Goal: Information Seeking & Learning: Learn about a topic

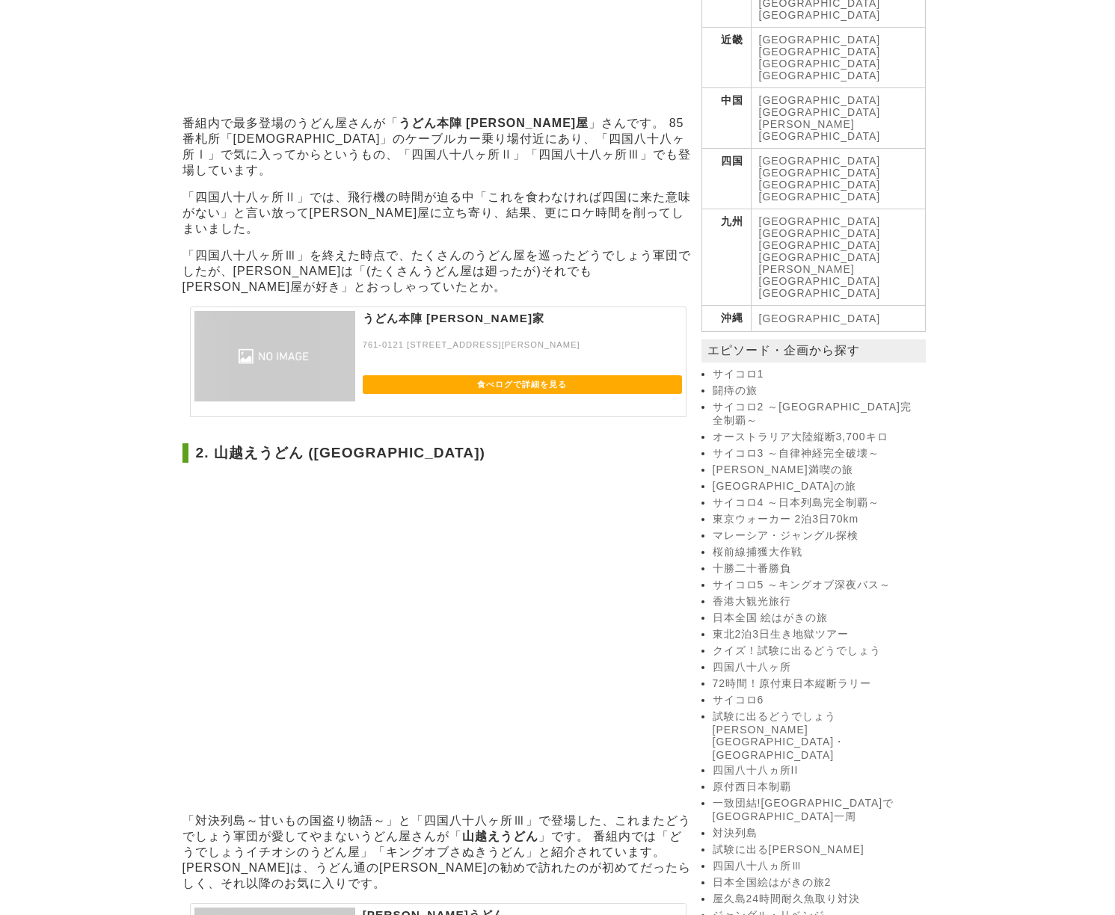
scroll to position [673, 0]
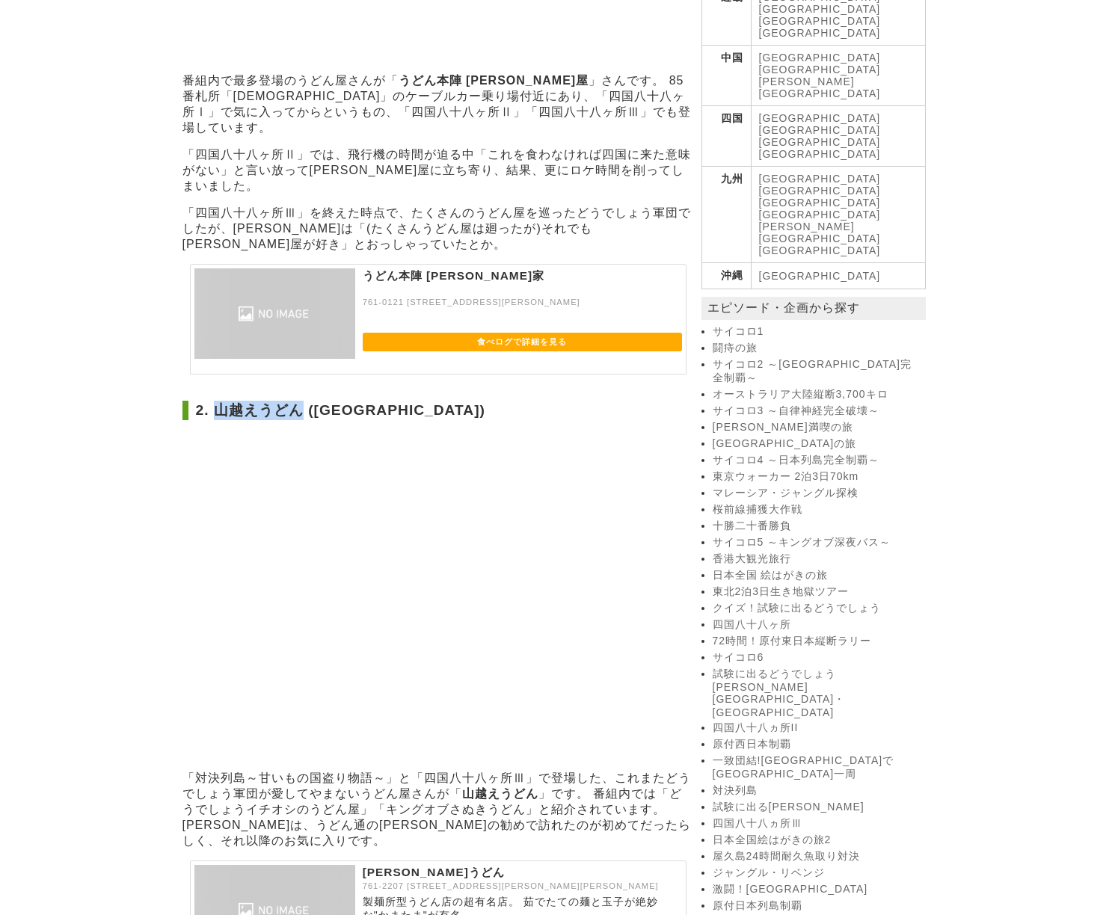
drag, startPoint x: 218, startPoint y: 346, endPoint x: 303, endPoint y: 347, distance: 84.5
click at [303, 401] on h2 "2. 山越えうどん ([GEOGRAPHIC_DATA])" at bounding box center [438, 410] width 512 height 19
copy h2 "山越えうどん"
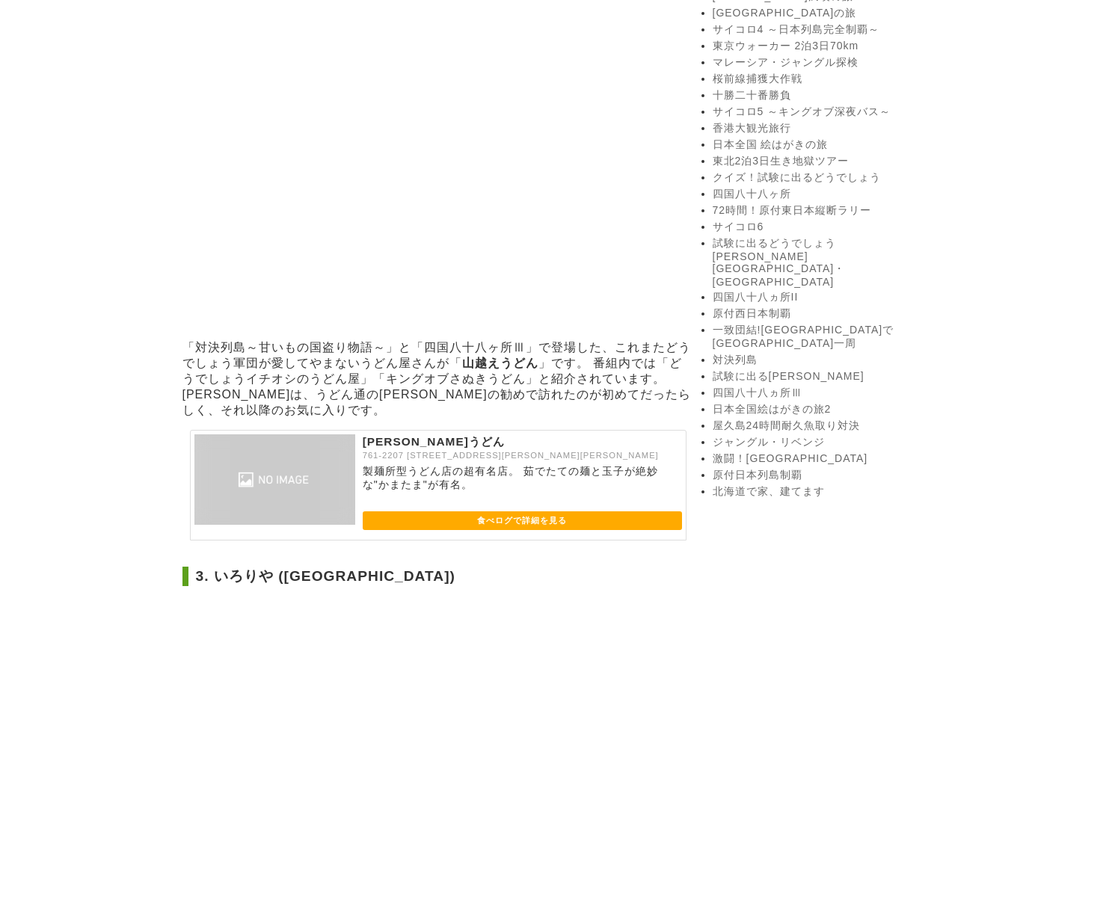
scroll to position [1122, 0]
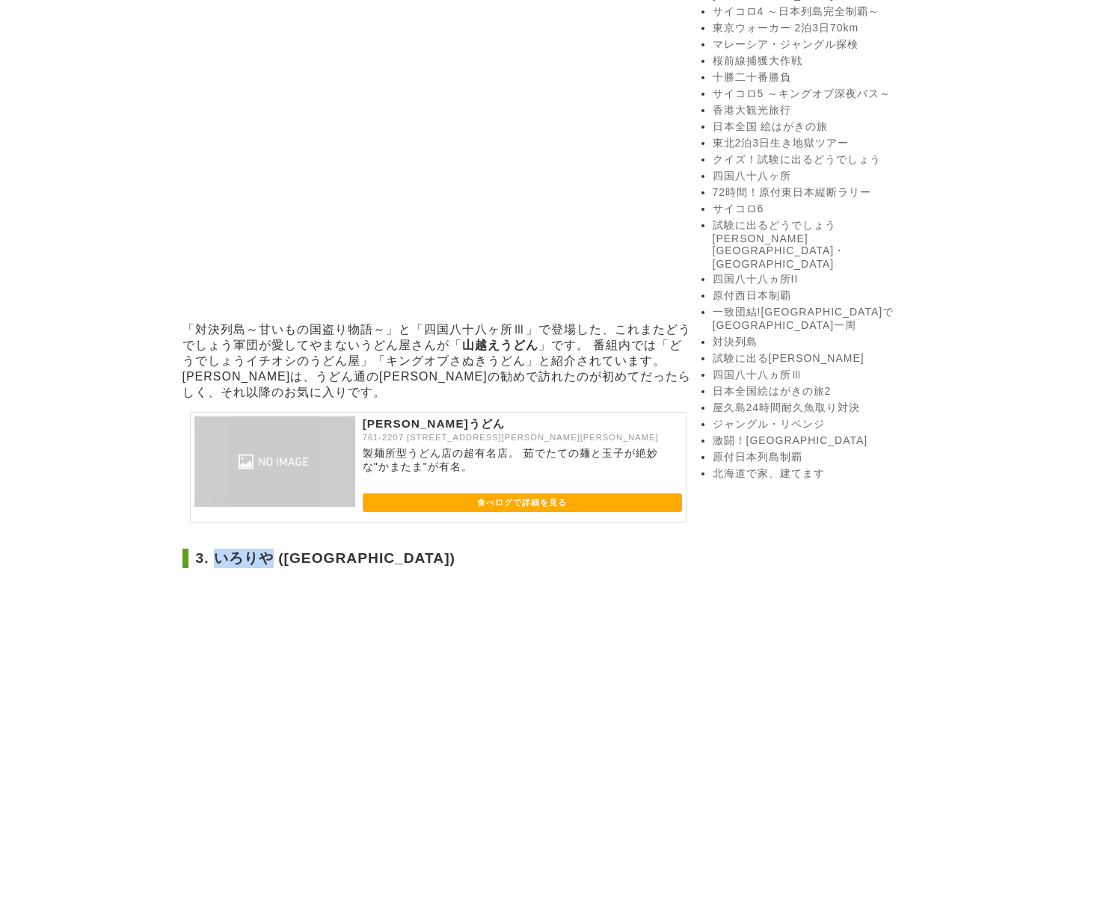
drag, startPoint x: 215, startPoint y: 468, endPoint x: 269, endPoint y: 467, distance: 53.9
click at [269, 549] on h2 "3. いろりや ([GEOGRAPHIC_DATA])" at bounding box center [438, 558] width 512 height 19
copy h2 "いろりや"
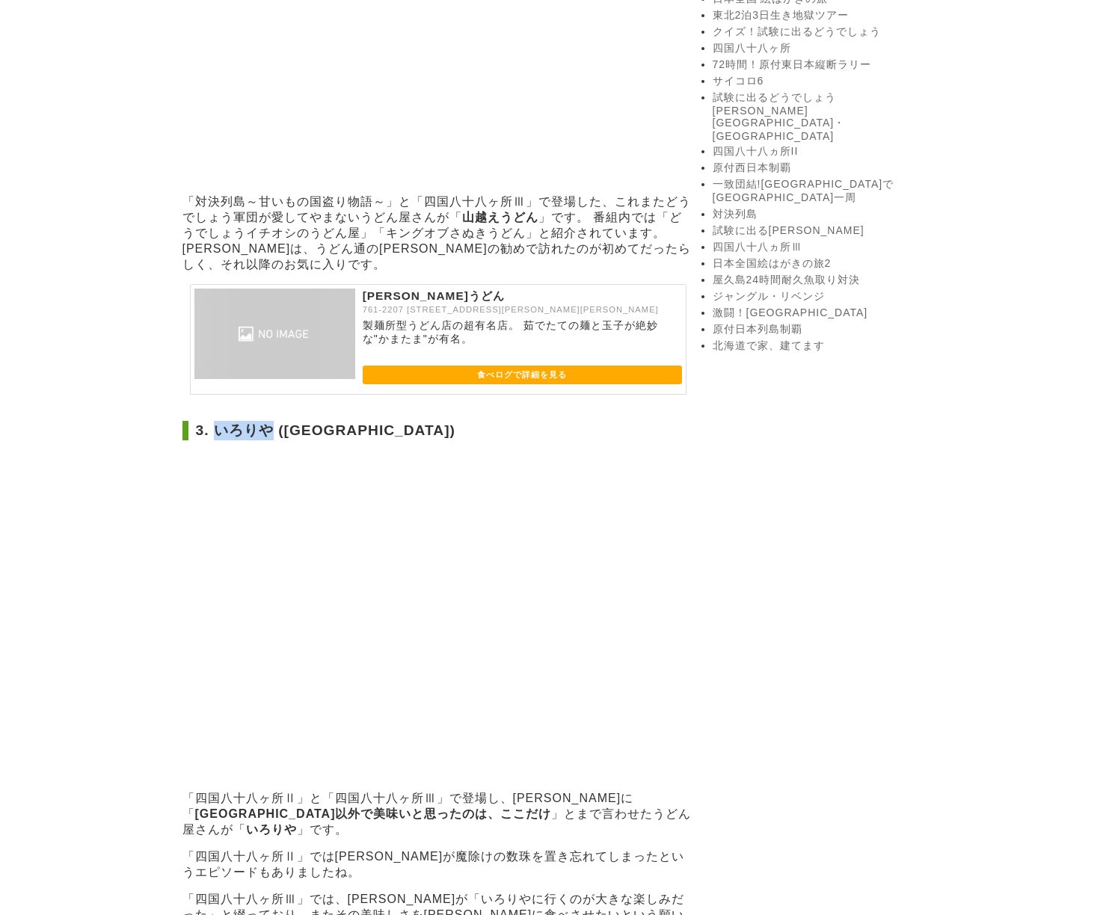
scroll to position [1496, 0]
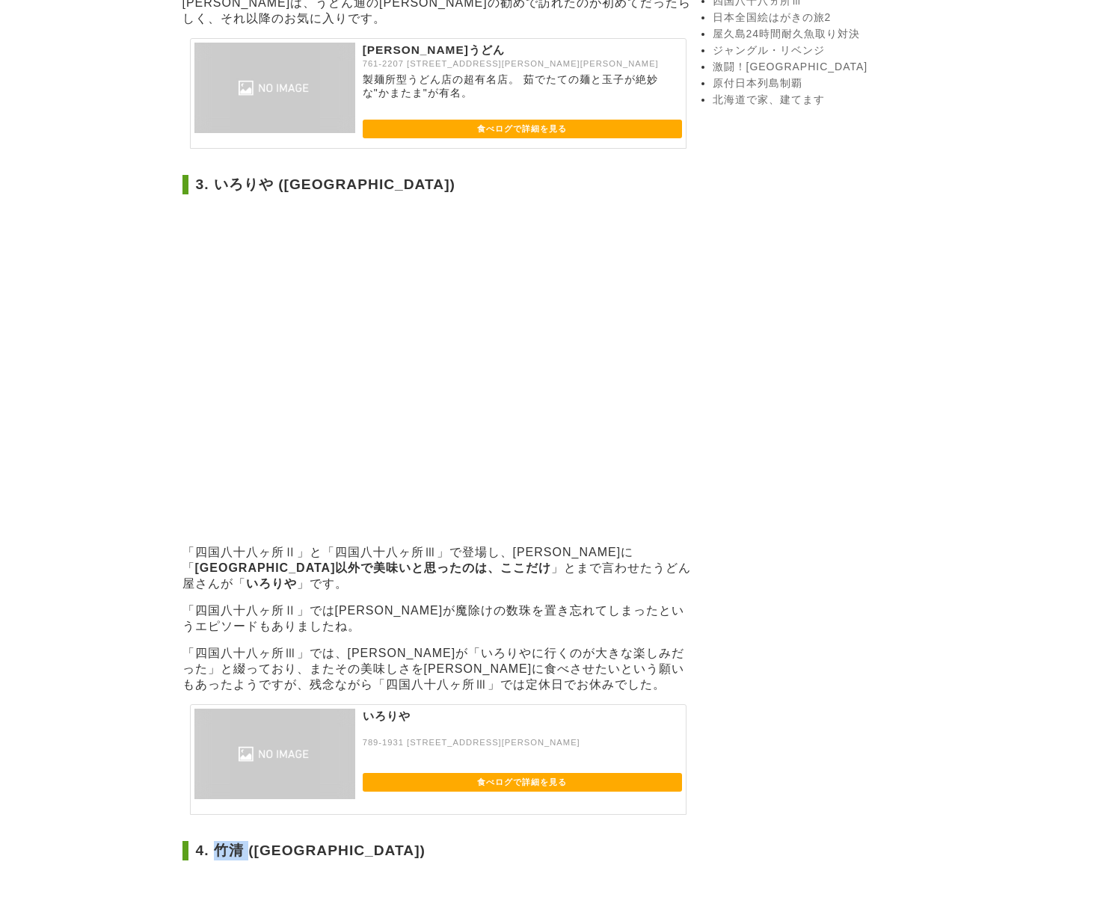
drag, startPoint x: 218, startPoint y: 724, endPoint x: 250, endPoint y: 725, distance: 31.4
click at [250, 841] on h2 "4. 竹清 ([GEOGRAPHIC_DATA])" at bounding box center [438, 850] width 512 height 19
click at [246, 841] on h2 "4. 竹清 ([GEOGRAPHIC_DATA])" at bounding box center [438, 850] width 512 height 19
copy h2 "竹清"
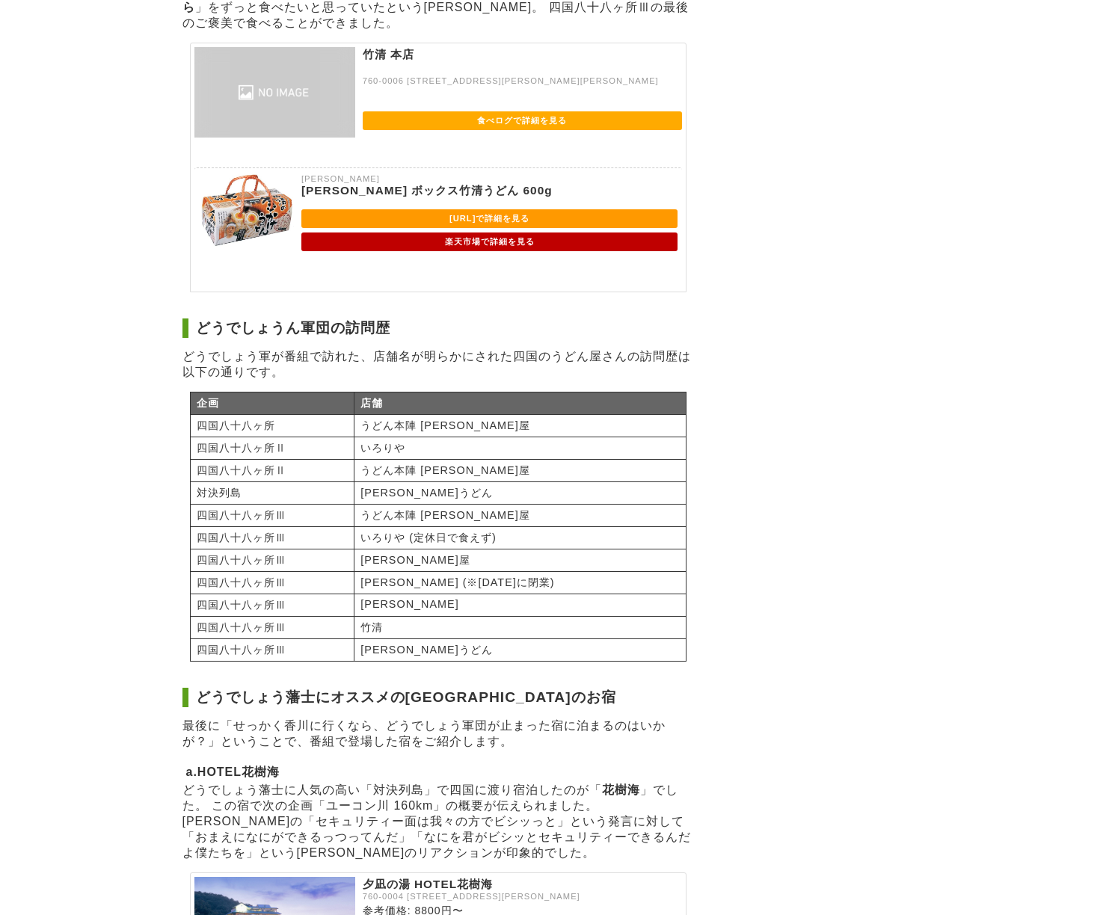
scroll to position [2767, 0]
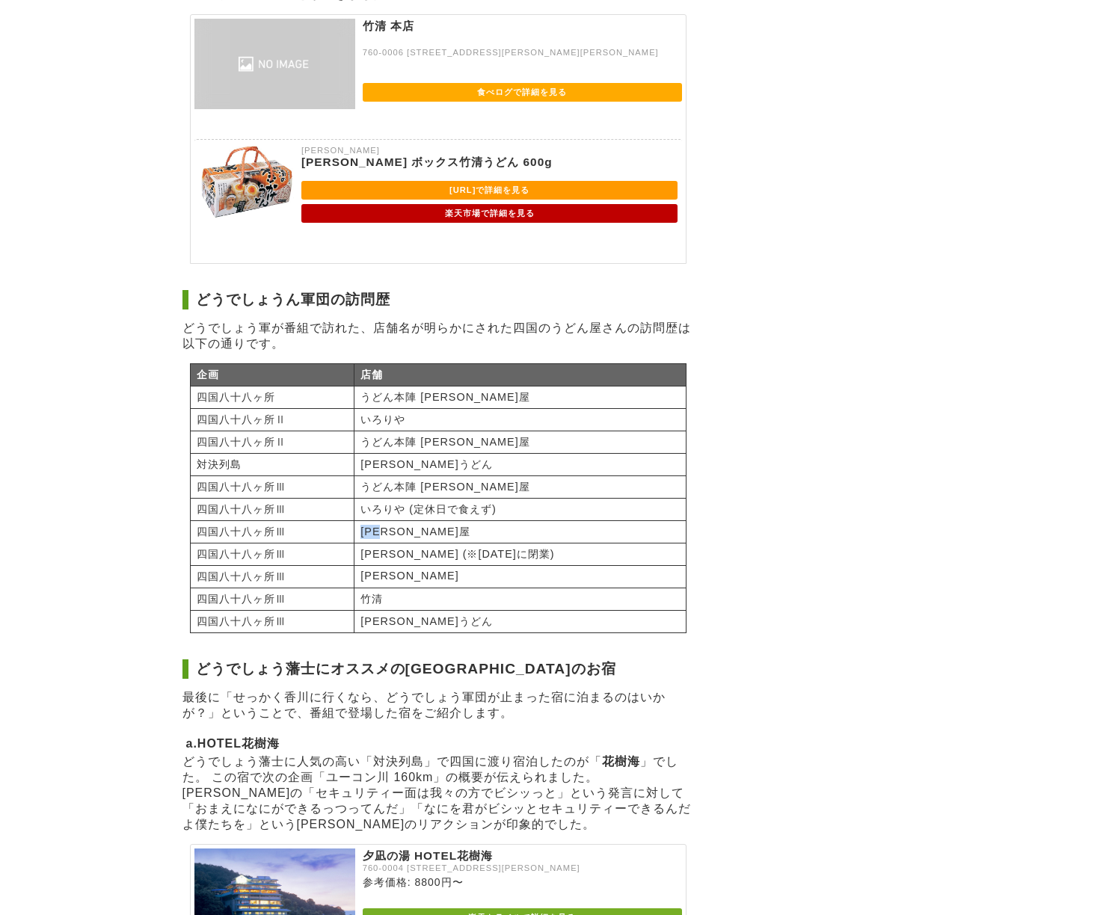
drag, startPoint x: 400, startPoint y: 395, endPoint x: 442, endPoint y: 393, distance: 41.9
click at [442, 521] on td "[PERSON_NAME]屋" at bounding box center [520, 532] width 331 height 22
copy td "[PERSON_NAME]屋"
drag, startPoint x: 399, startPoint y: 421, endPoint x: 420, endPoint y: 423, distance: 20.3
click at [420, 543] on td "[PERSON_NAME] (※[DATE]に閉業)" at bounding box center [520, 554] width 331 height 22
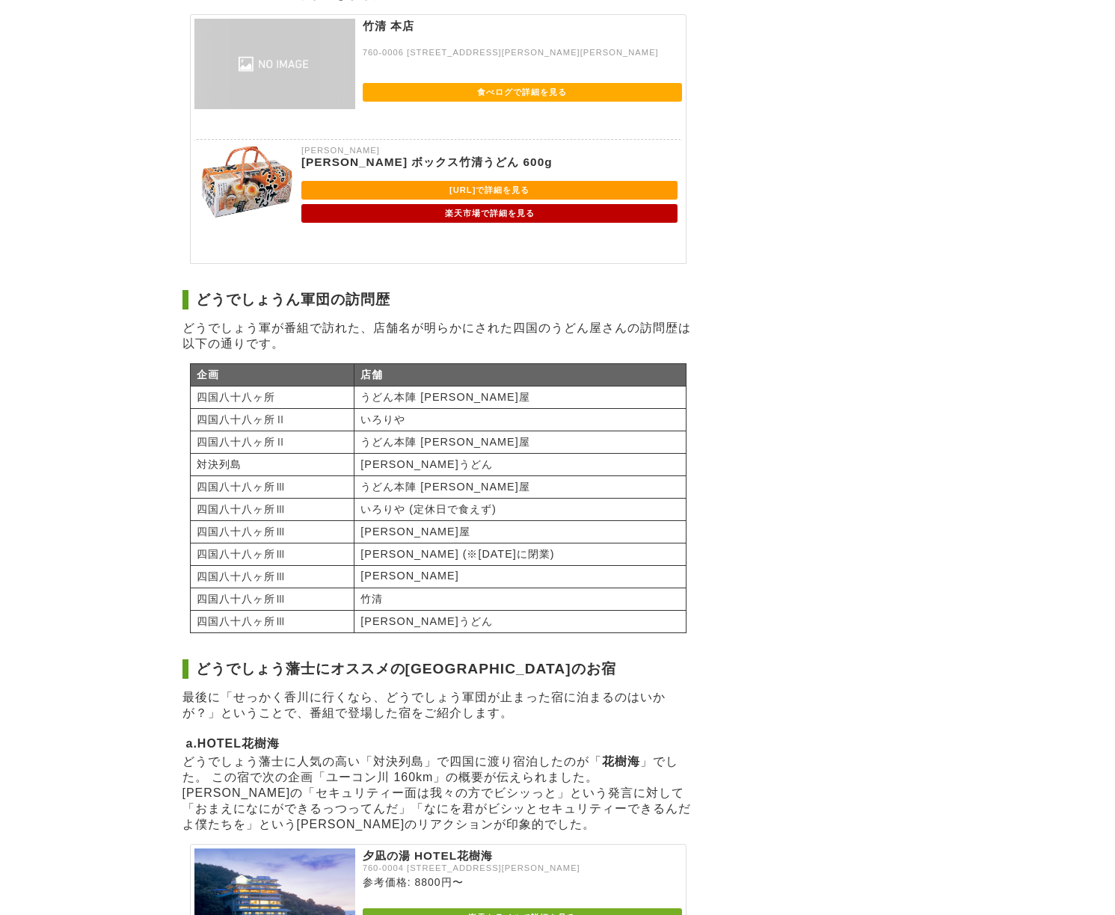
click at [414, 565] on td "[PERSON_NAME]" at bounding box center [520, 576] width 331 height 22
drag, startPoint x: 399, startPoint y: 445, endPoint x: 417, endPoint y: 444, distance: 18.7
click at [417, 565] on td "[PERSON_NAME]" at bounding box center [520, 576] width 331 height 22
copy td "[PERSON_NAME]"
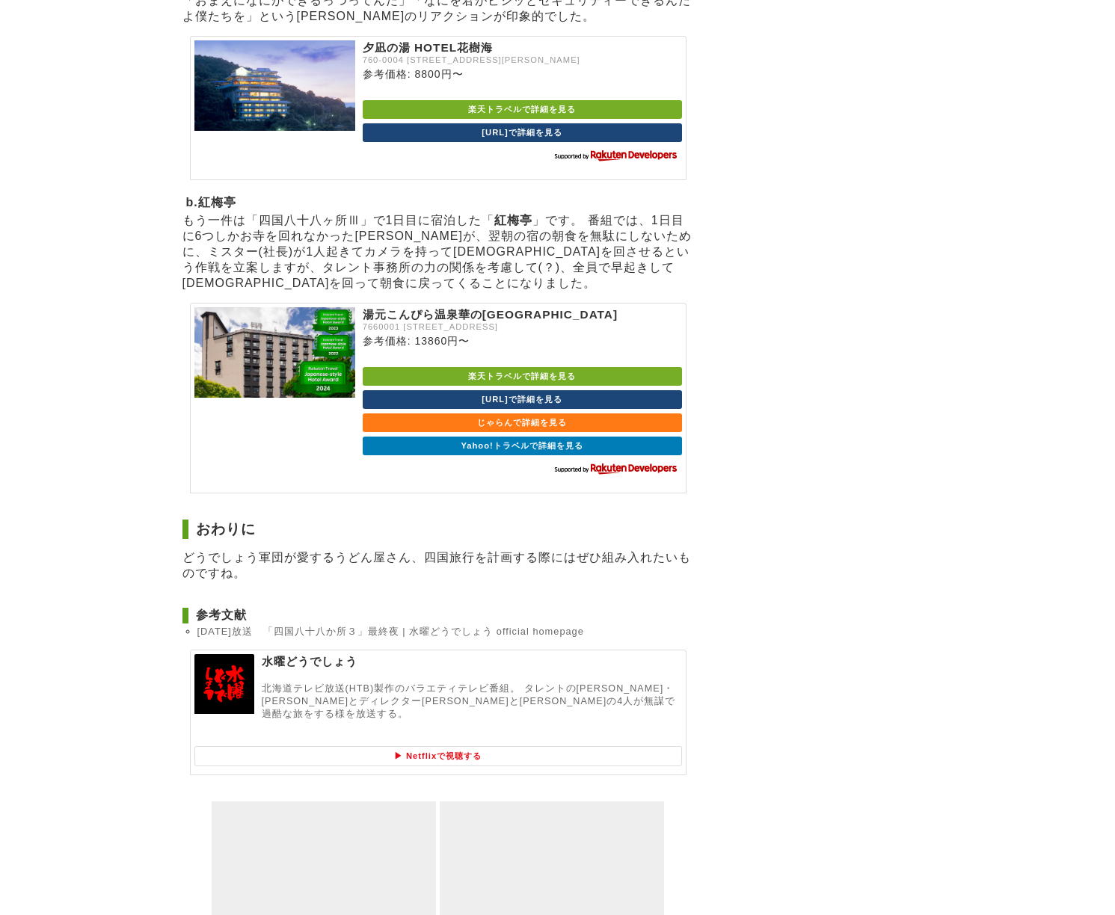
scroll to position [3621, 0]
